Goal: Navigation & Orientation: Go to known website

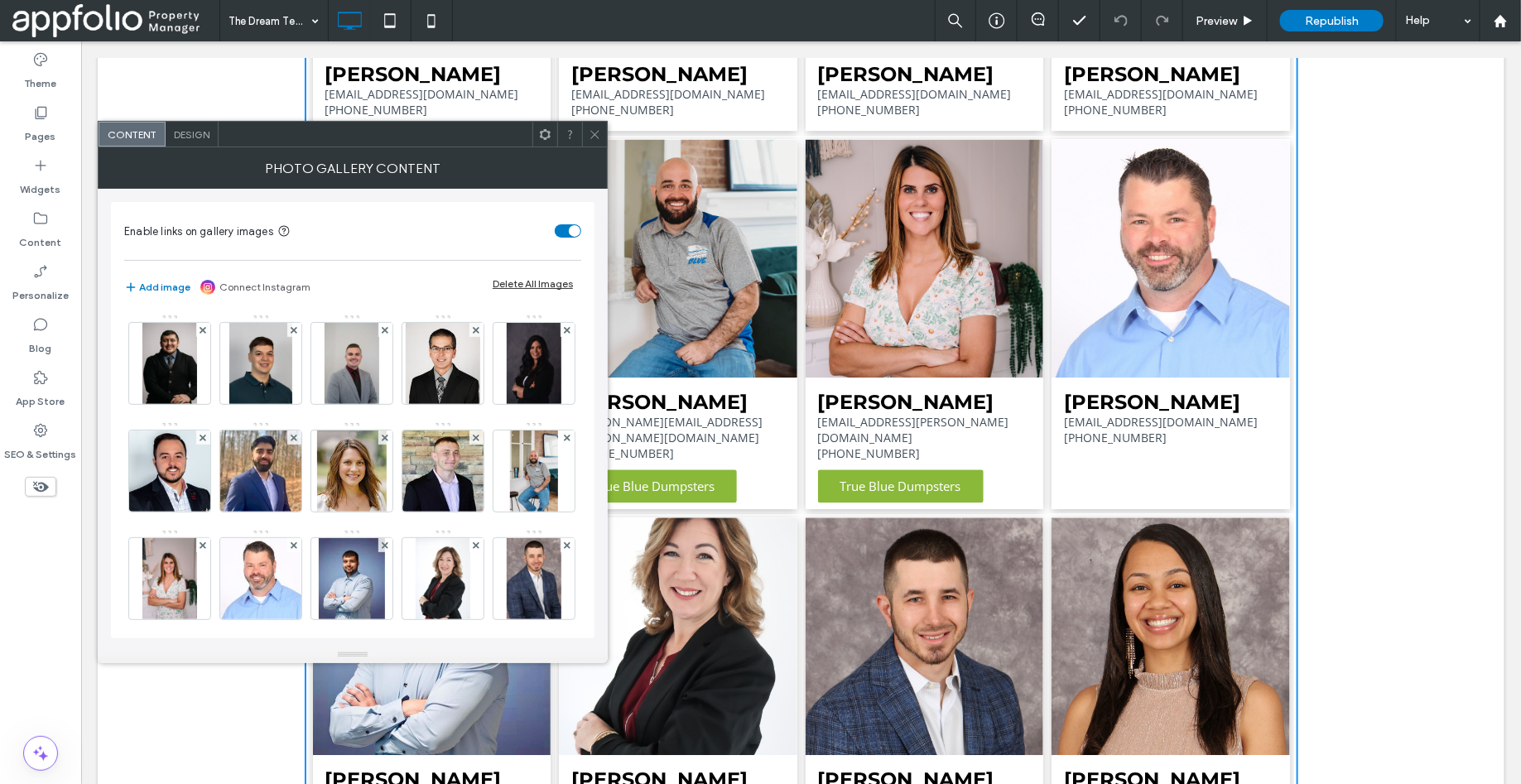
scroll to position [977, 0]
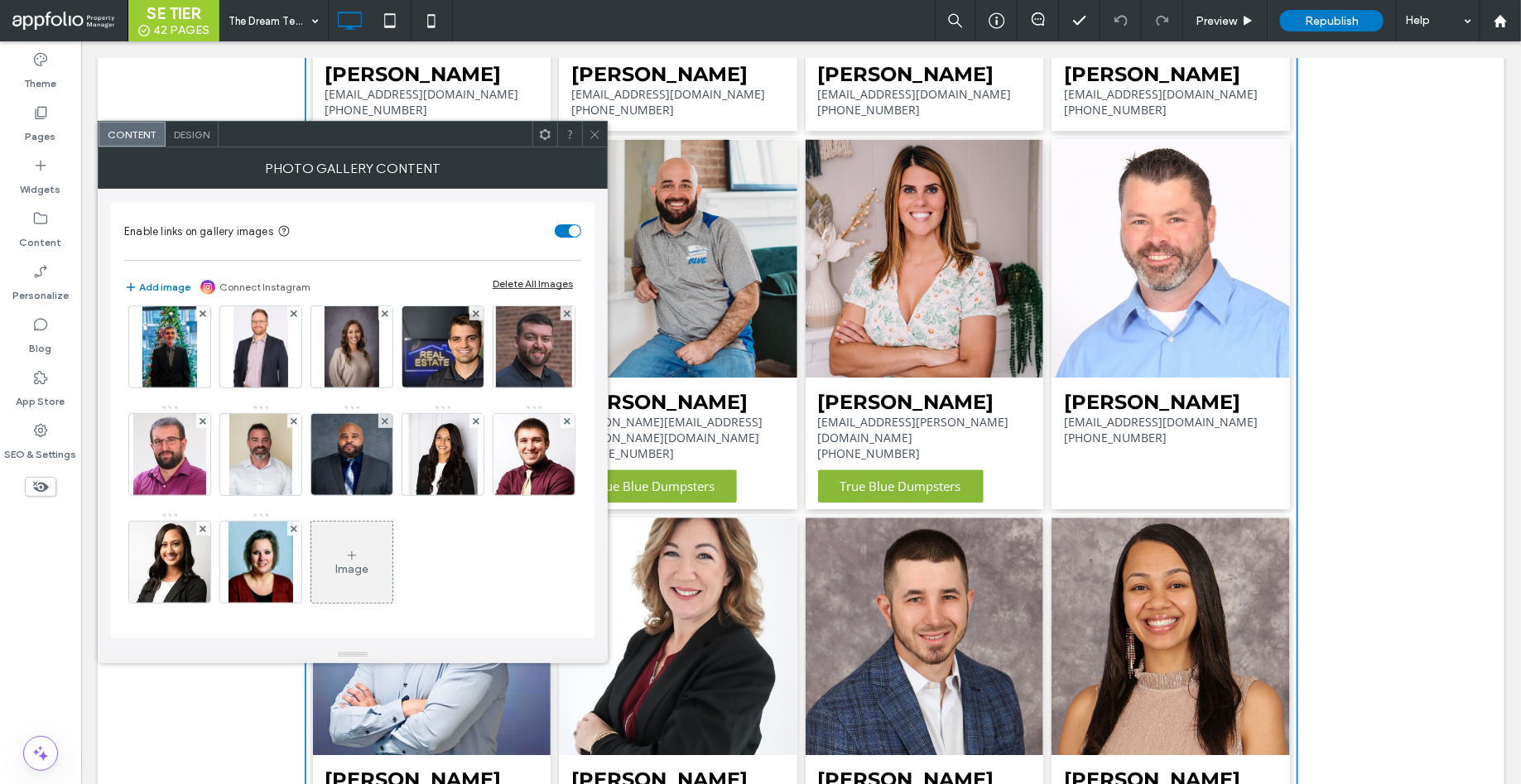
click at [595, 135] on icon at bounding box center [594, 134] width 12 height 12
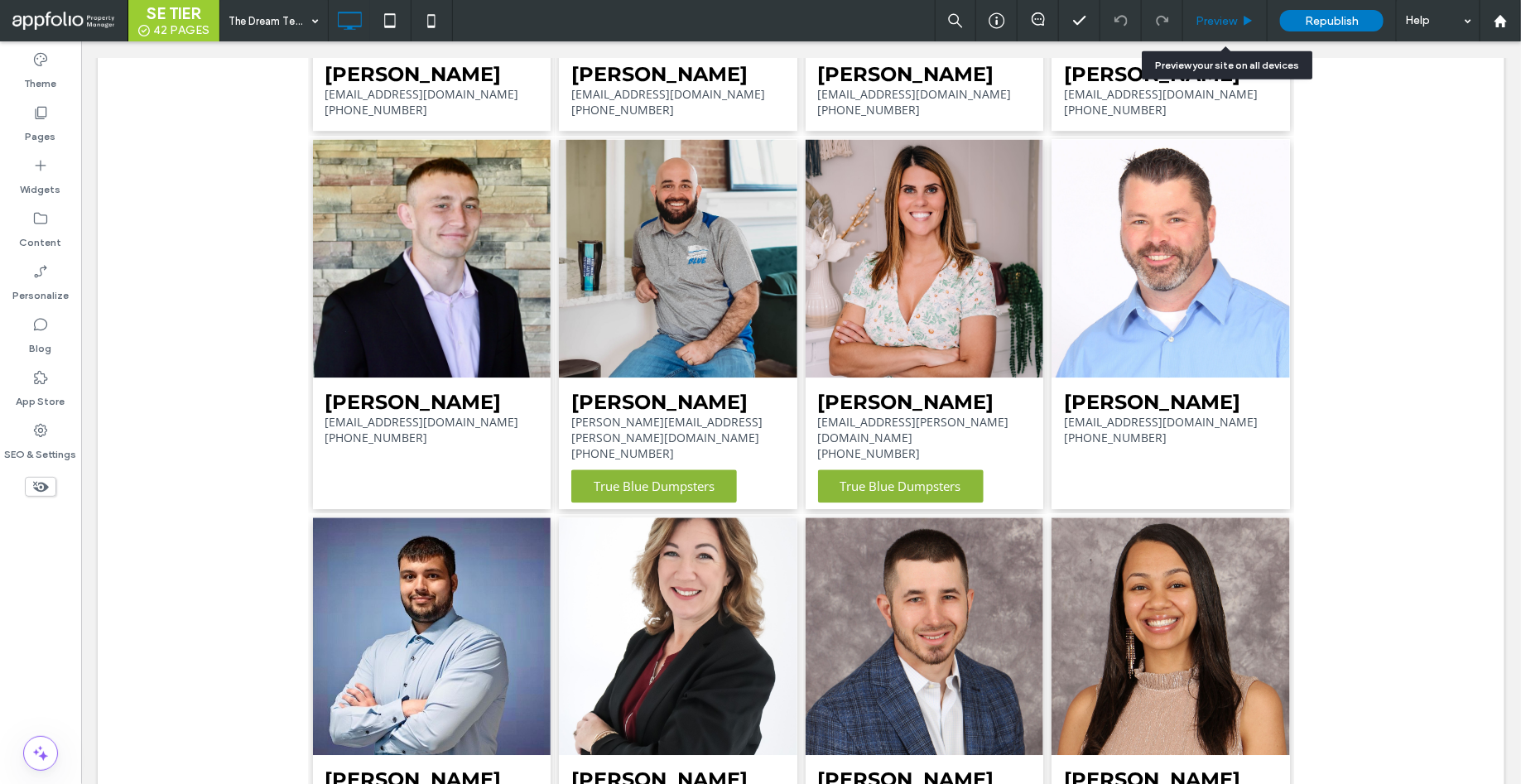
click at [1240, 10] on div "Preview" at bounding box center [1225, 21] width 84 height 42
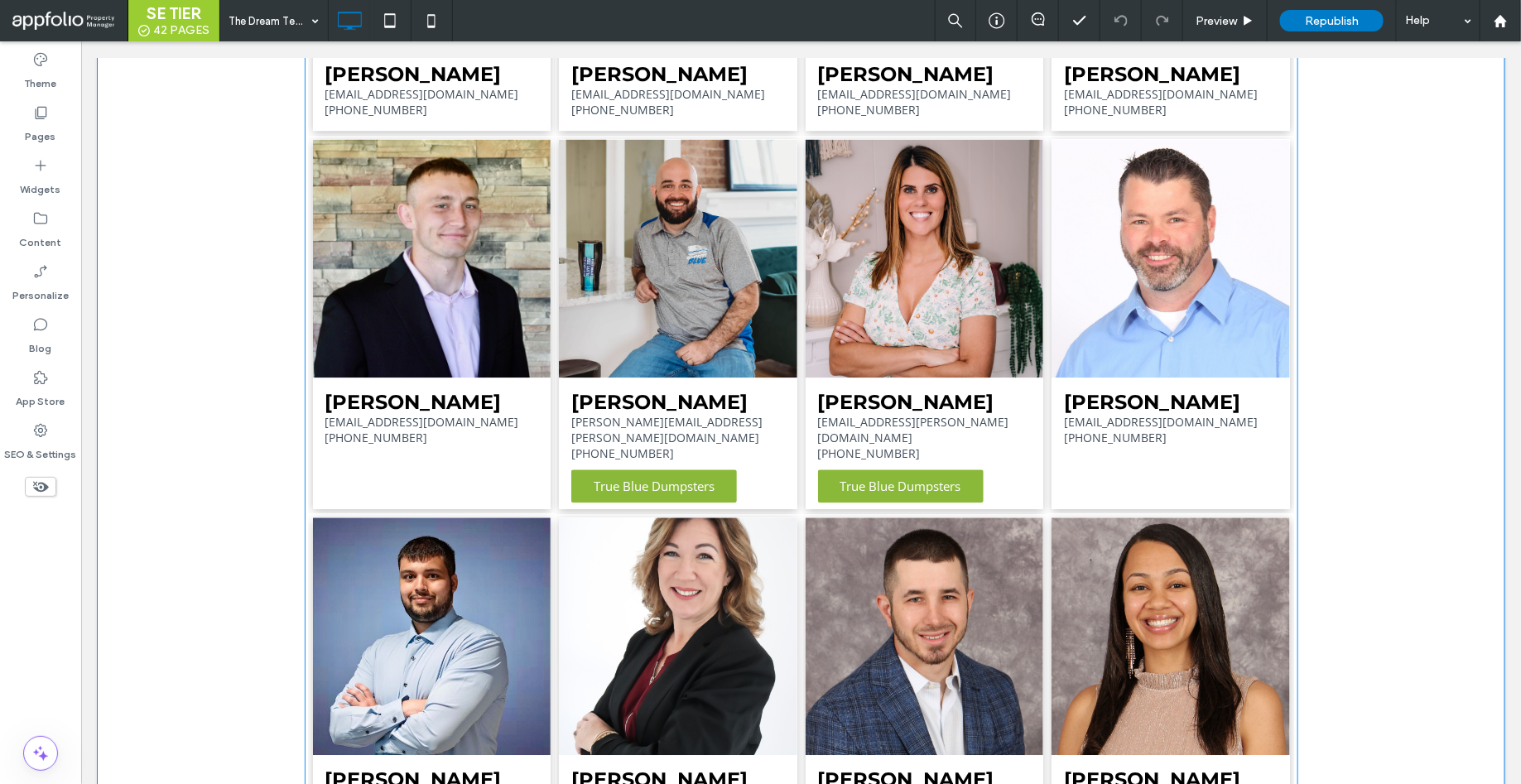
click at [432, 318] on link at bounding box center [431, 258] width 239 height 238
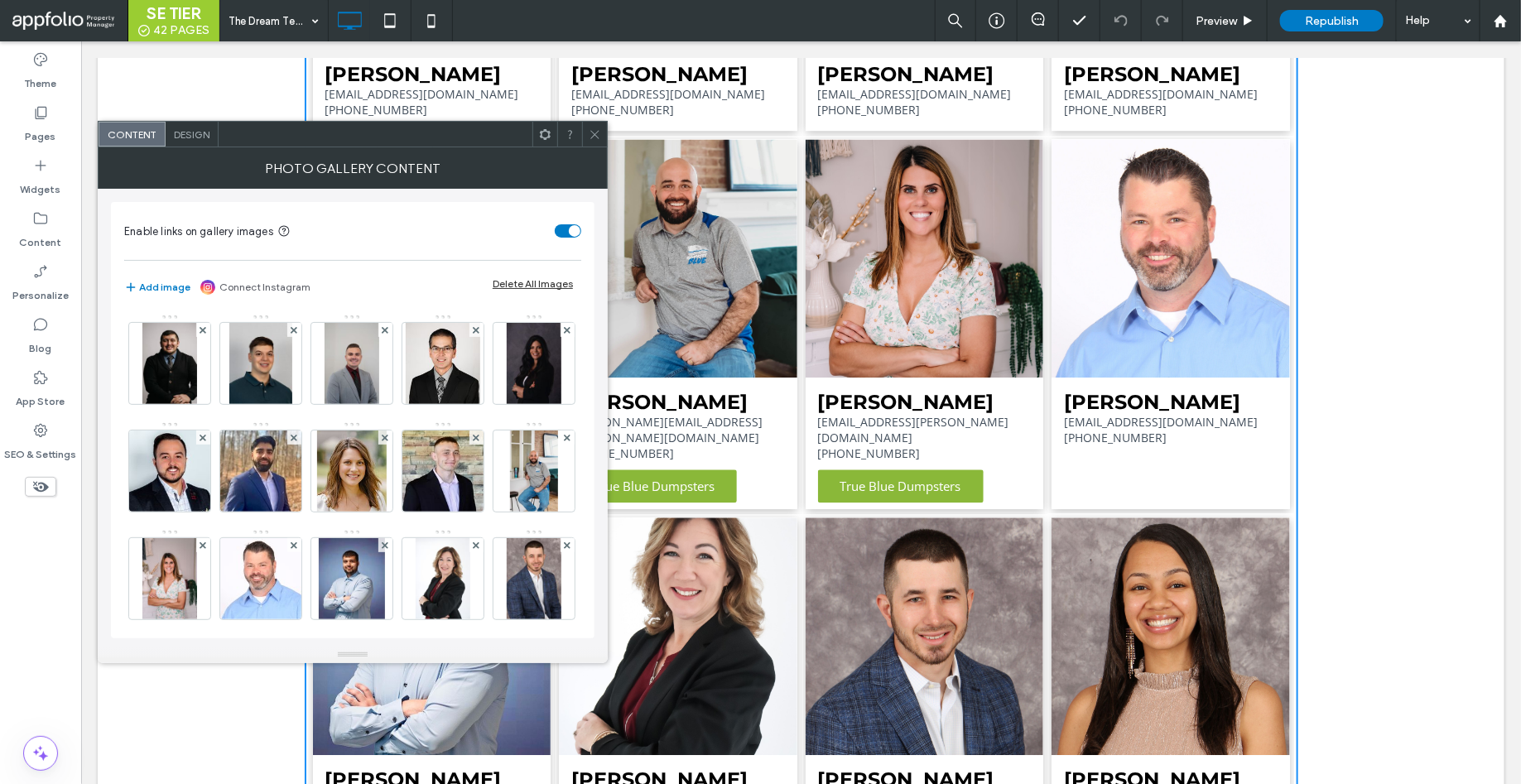
click at [595, 129] on icon at bounding box center [594, 134] width 12 height 12
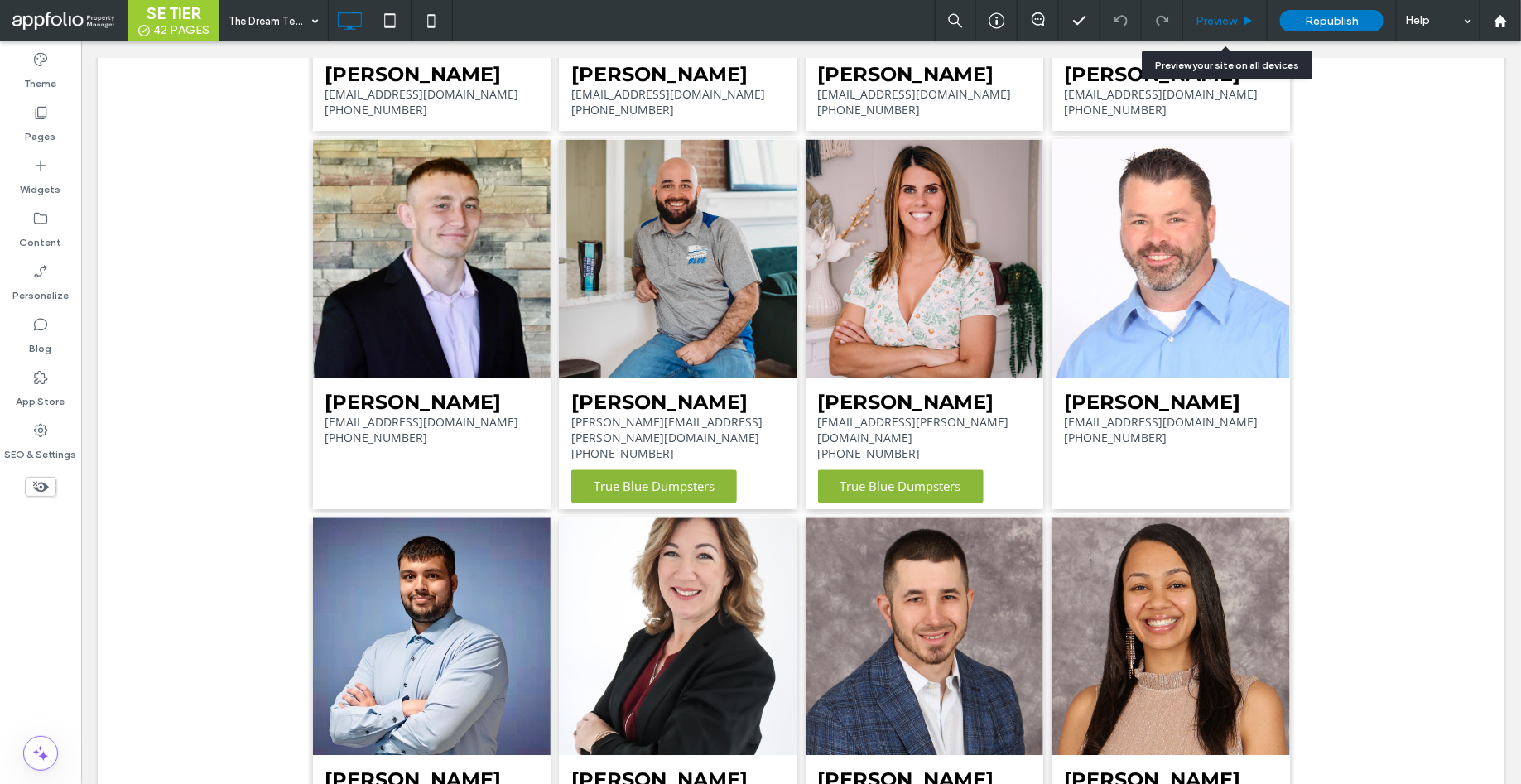
click at [1214, 23] on span "Preview" at bounding box center [1217, 21] width 42 height 14
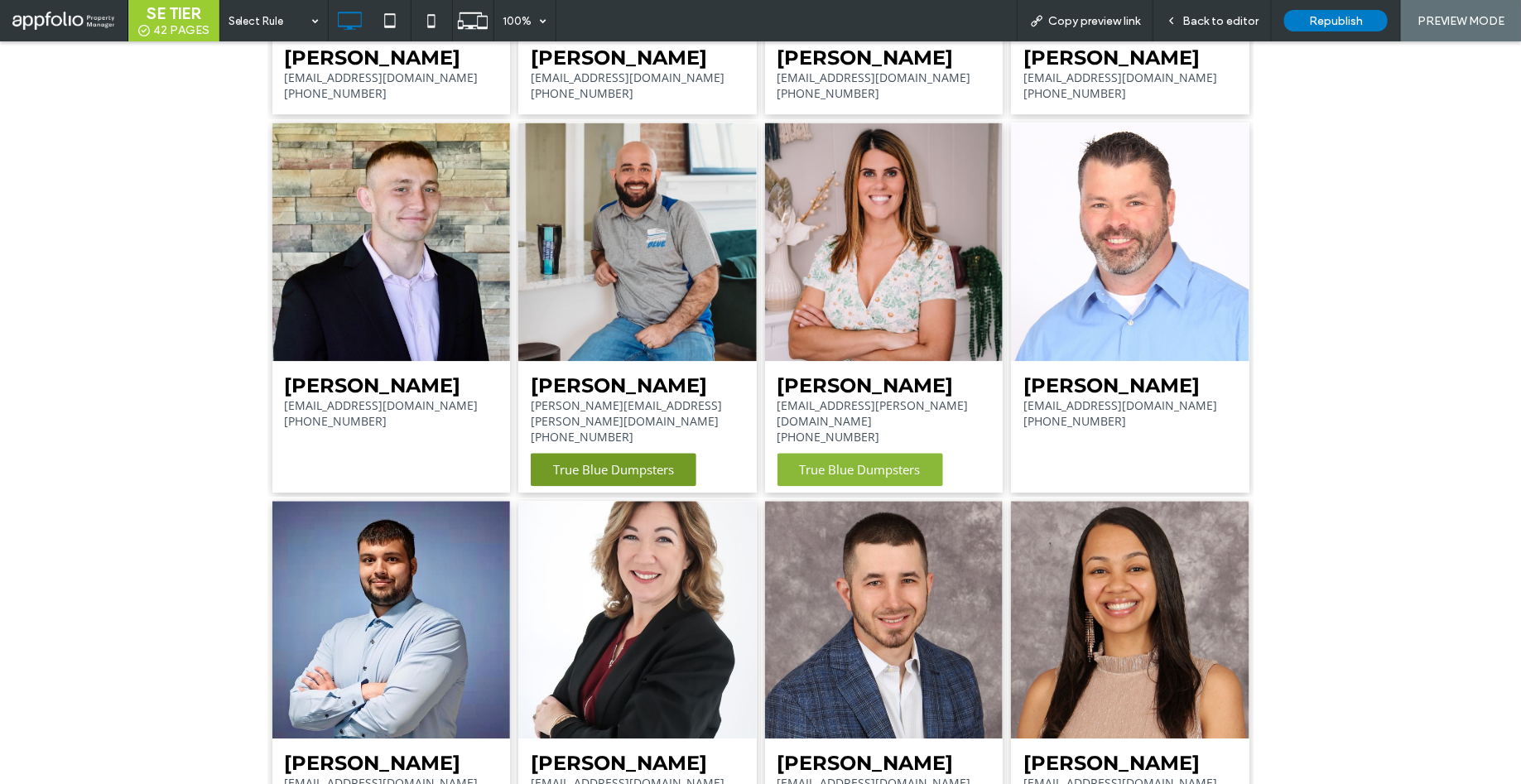
click at [580, 455] on span "True Blue Dumpsters" at bounding box center [613, 469] width 154 height 33
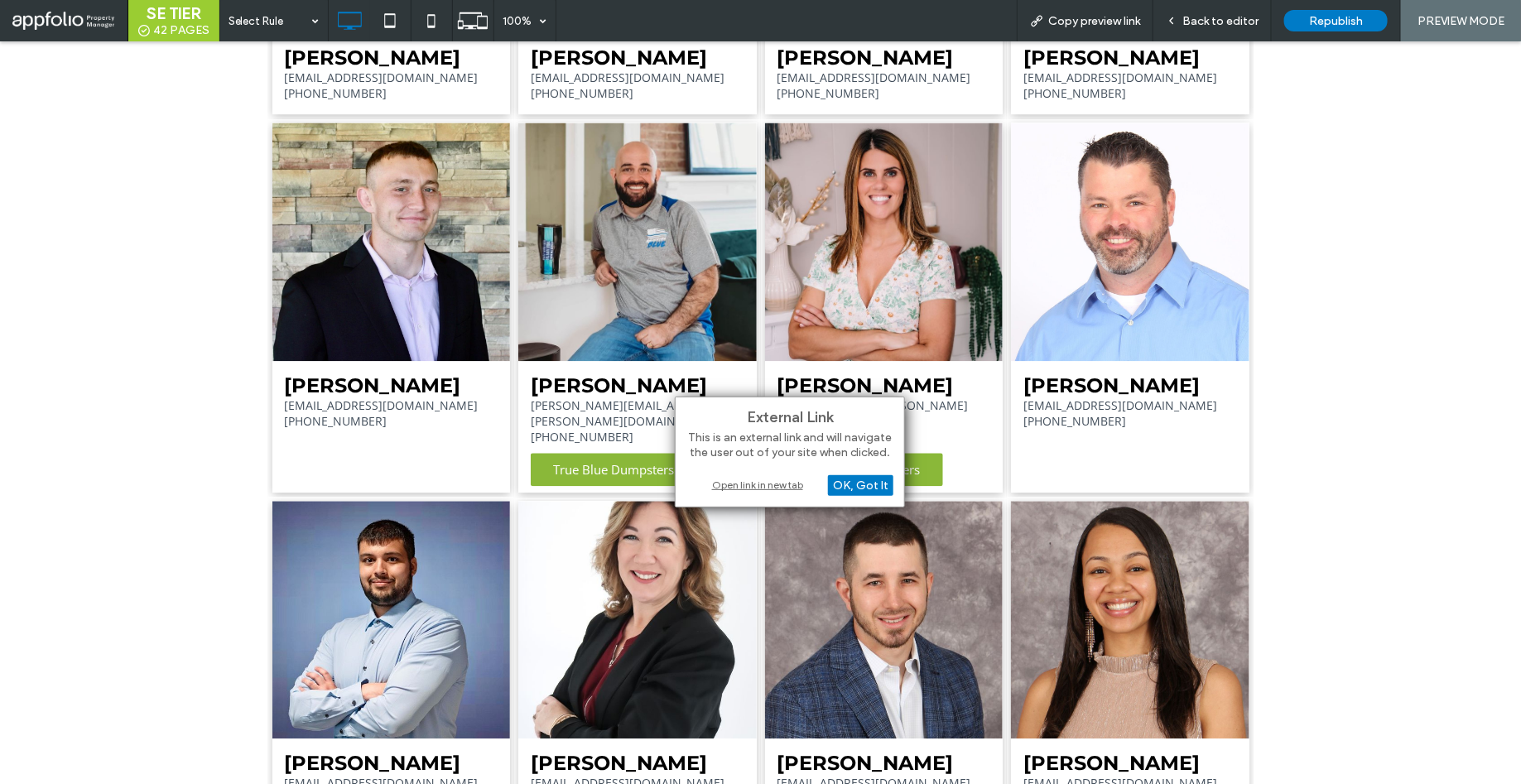
click at [741, 483] on div "Open link in new tab" at bounding box center [790, 484] width 207 height 17
